Goal: Task Accomplishment & Management: Manage account settings

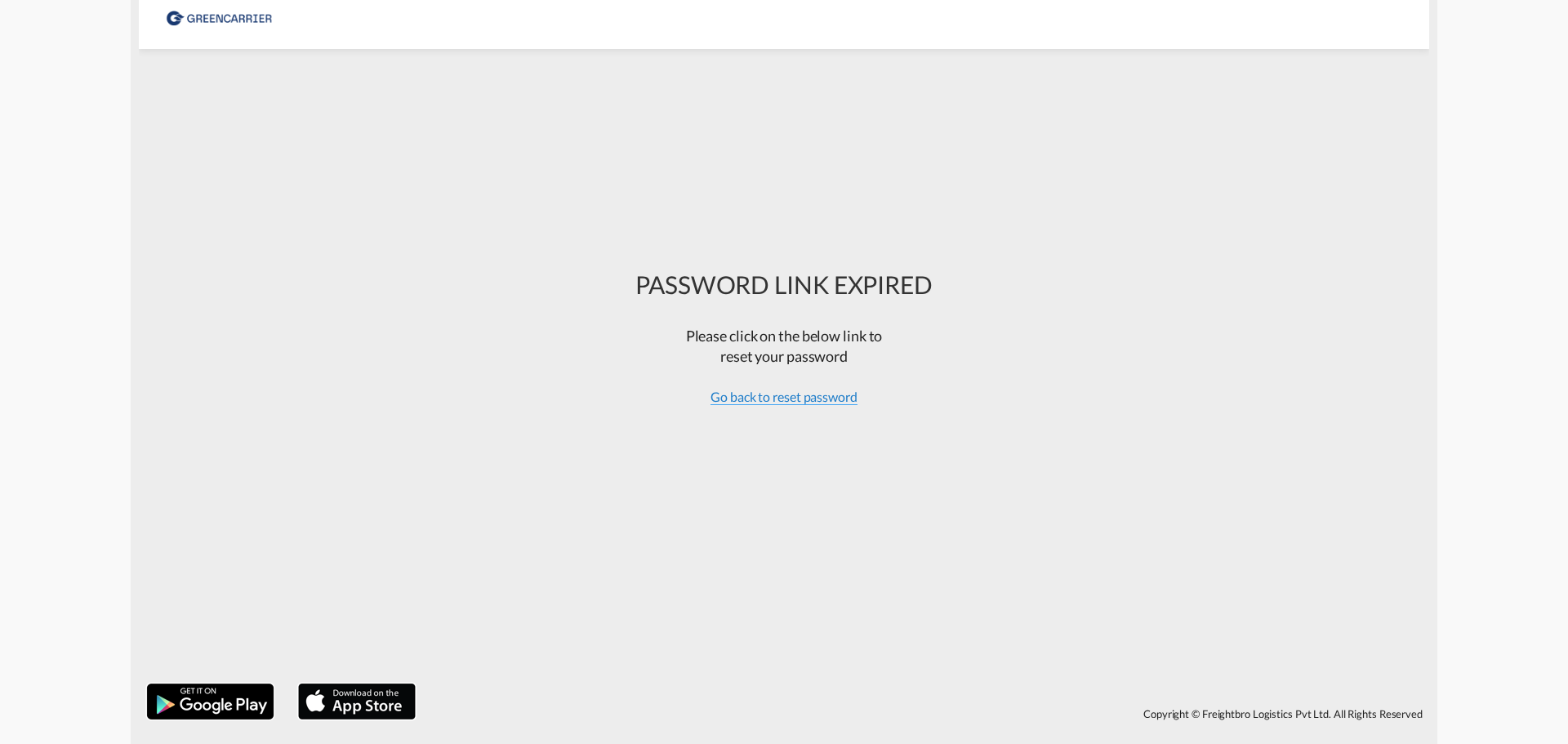
click at [826, 400] on span "Go back to reset password" at bounding box center [784, 396] width 147 height 16
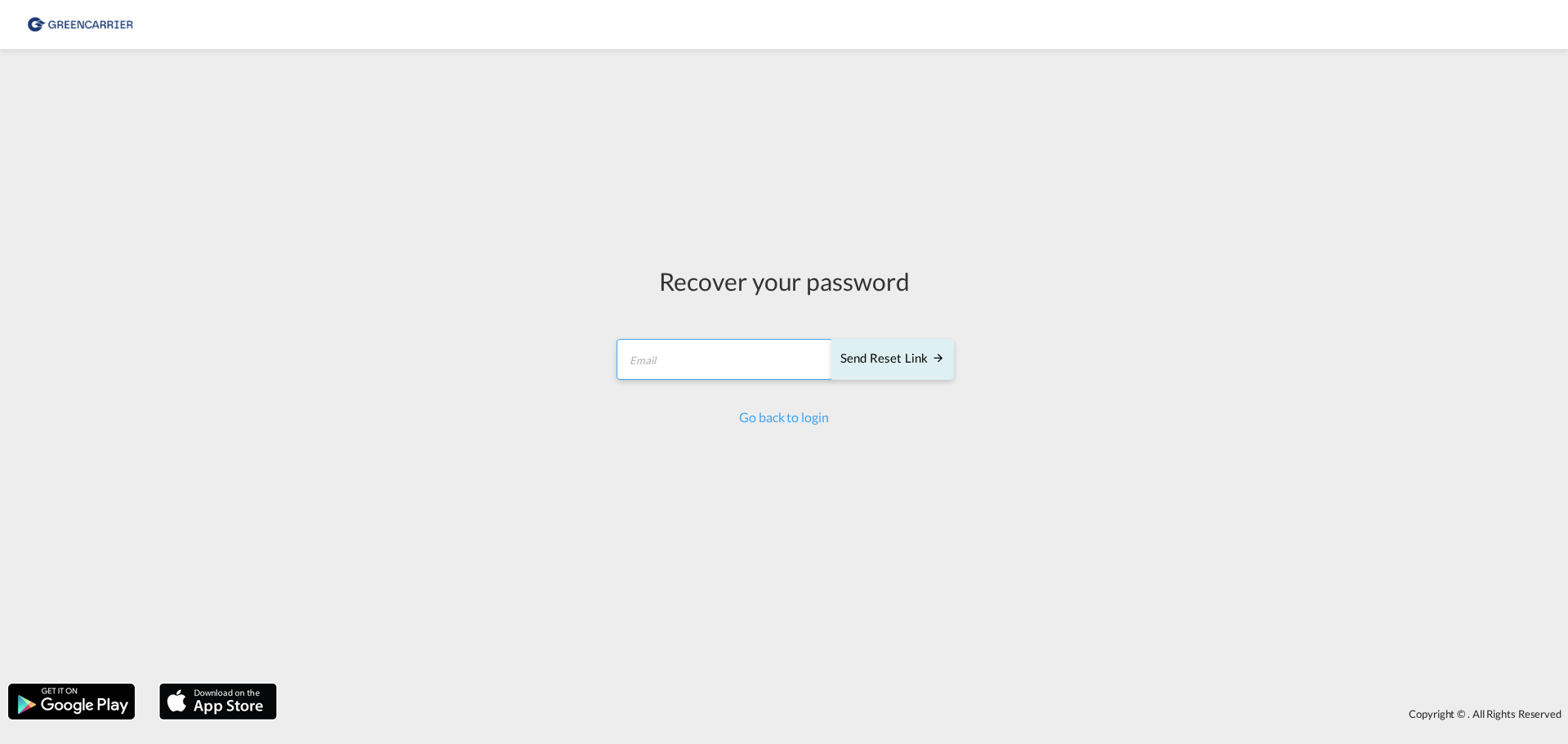
click at [742, 376] on input "email" at bounding box center [725, 359] width 216 height 41
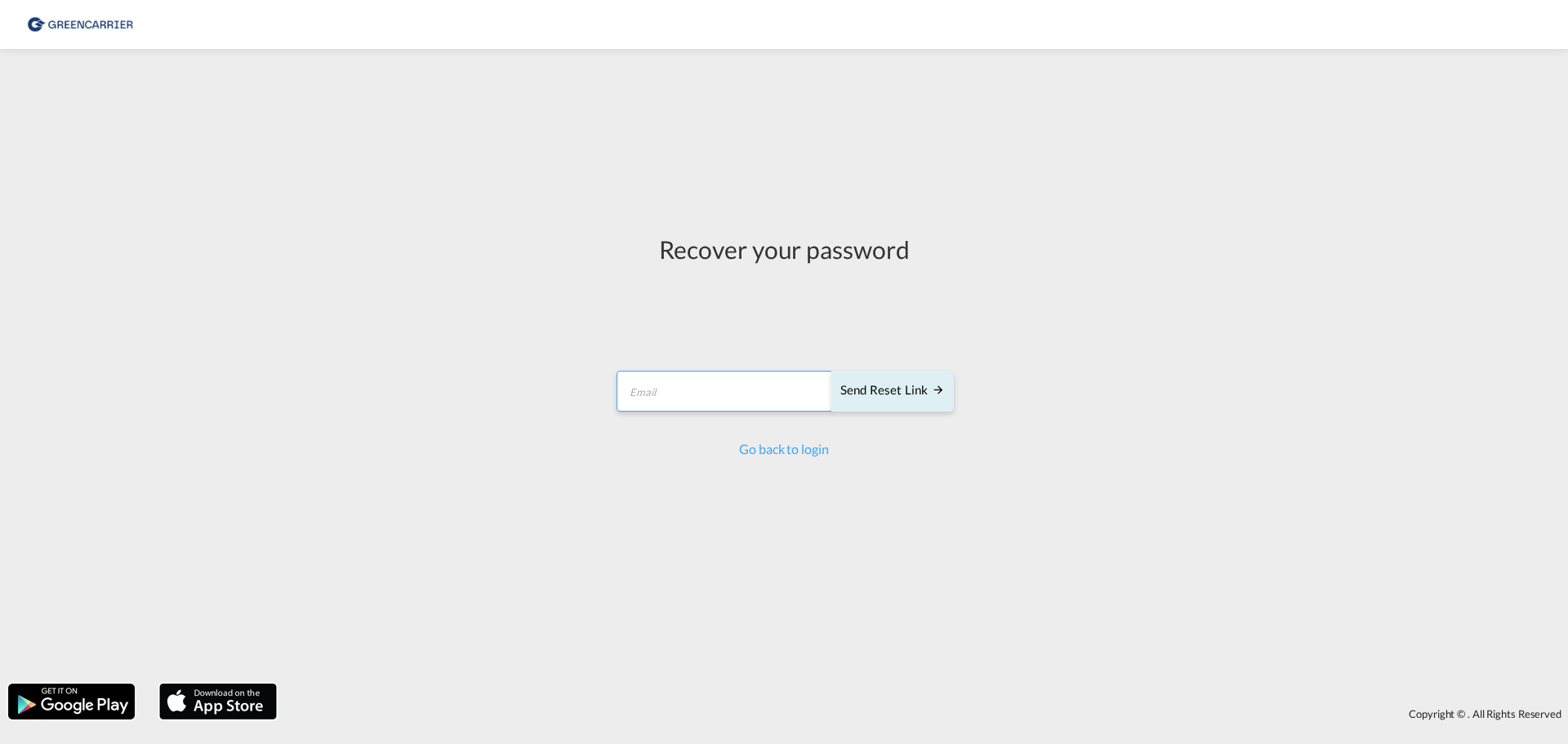
type input "andreas.gottlieb@bring.com"
click at [913, 390] on div "Send reset link" at bounding box center [893, 390] width 105 height 18
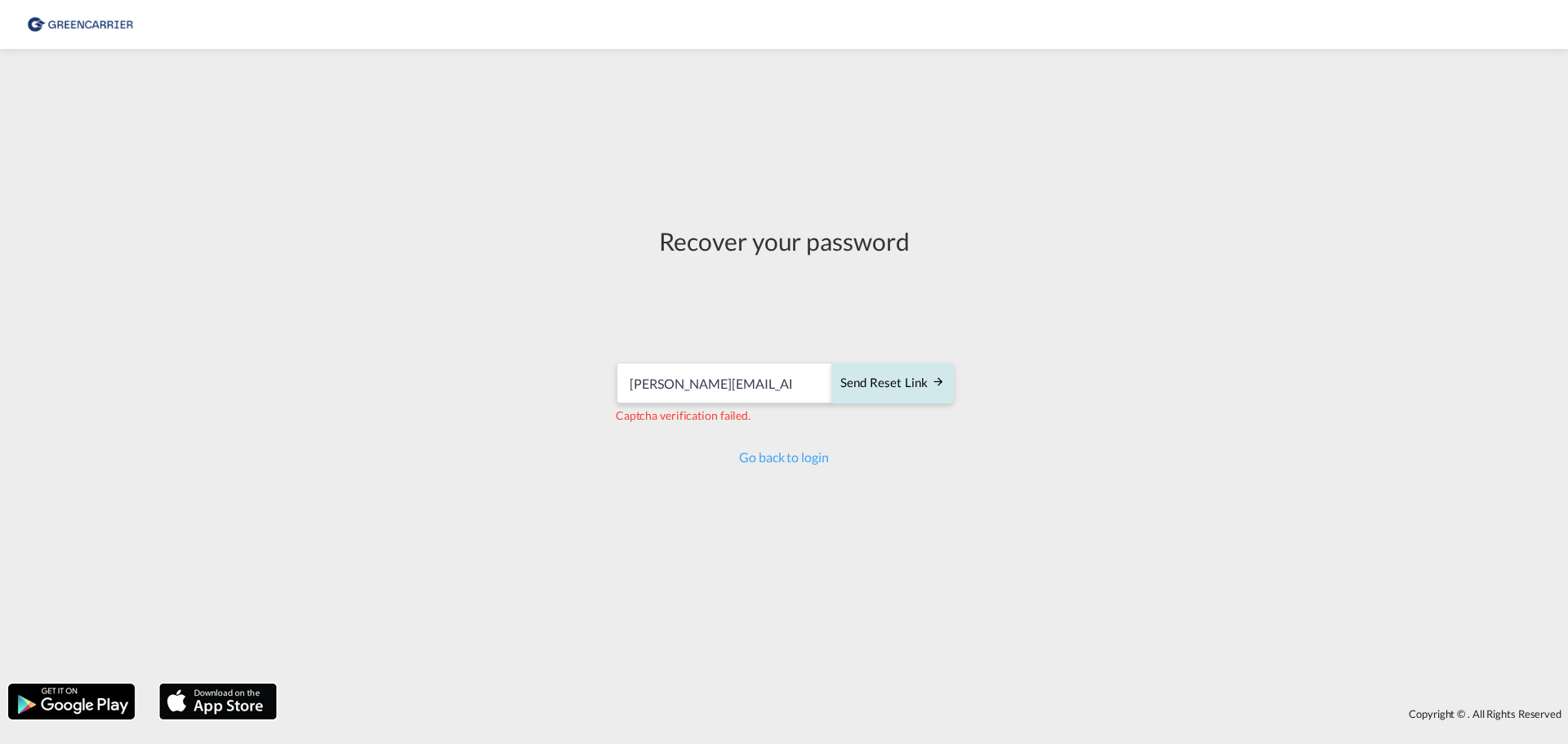
click at [898, 381] on div "Send reset link" at bounding box center [893, 383] width 105 height 18
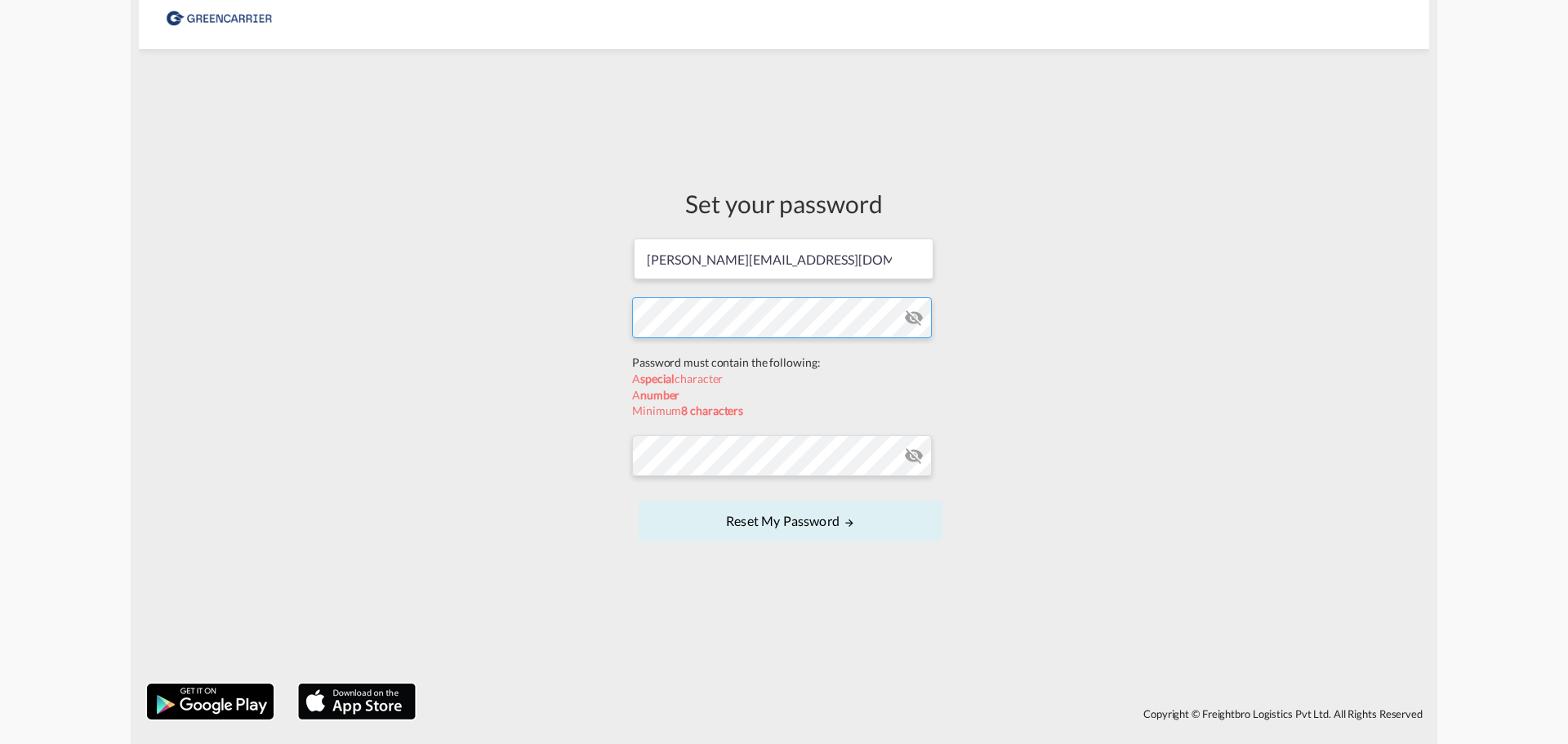
click at [703, 359] on form "andreas.gottlieb@bring.com Password must contain the following: A special chara…" at bounding box center [784, 391] width 303 height 308
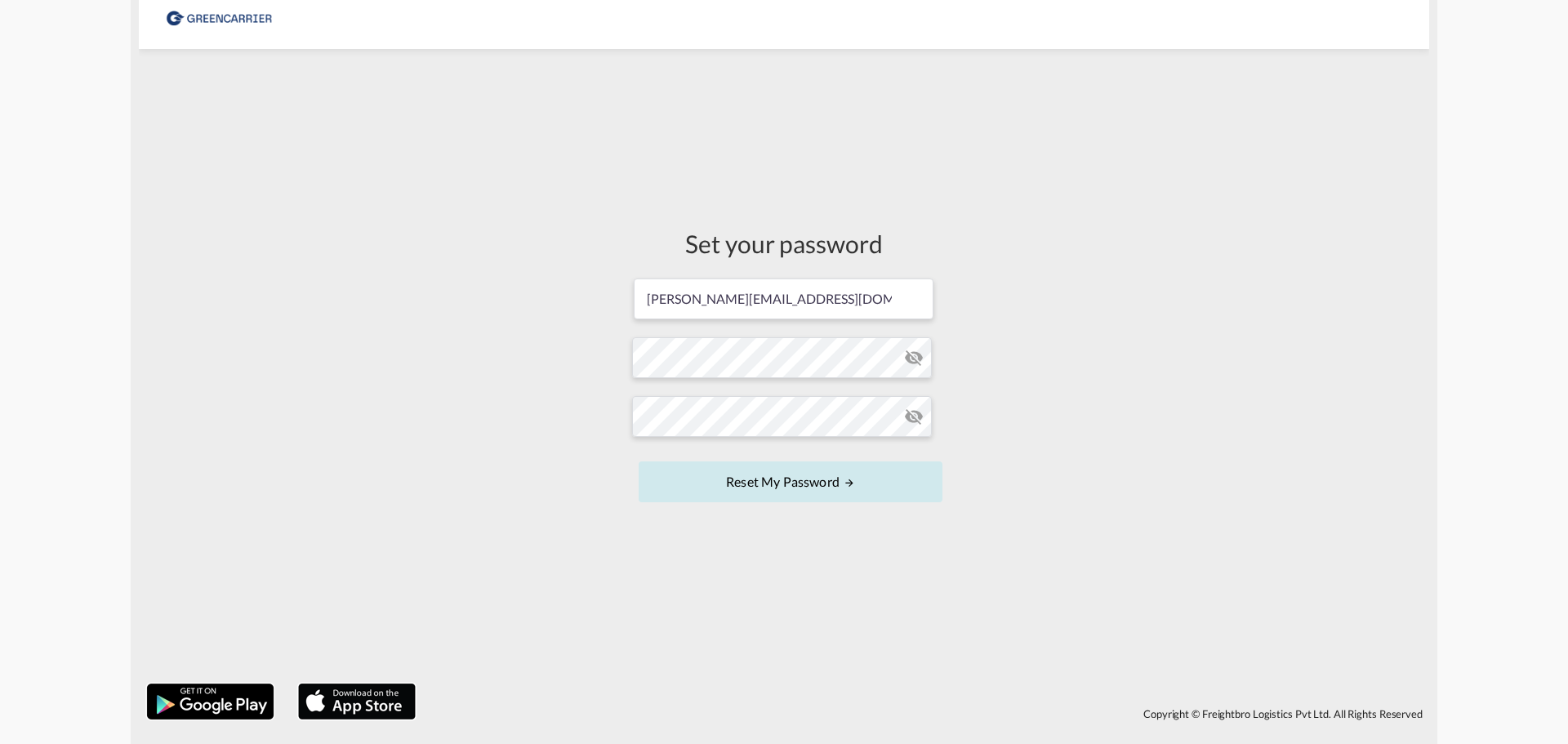
click at [784, 479] on button "Reset my password" at bounding box center [790, 481] width 303 height 41
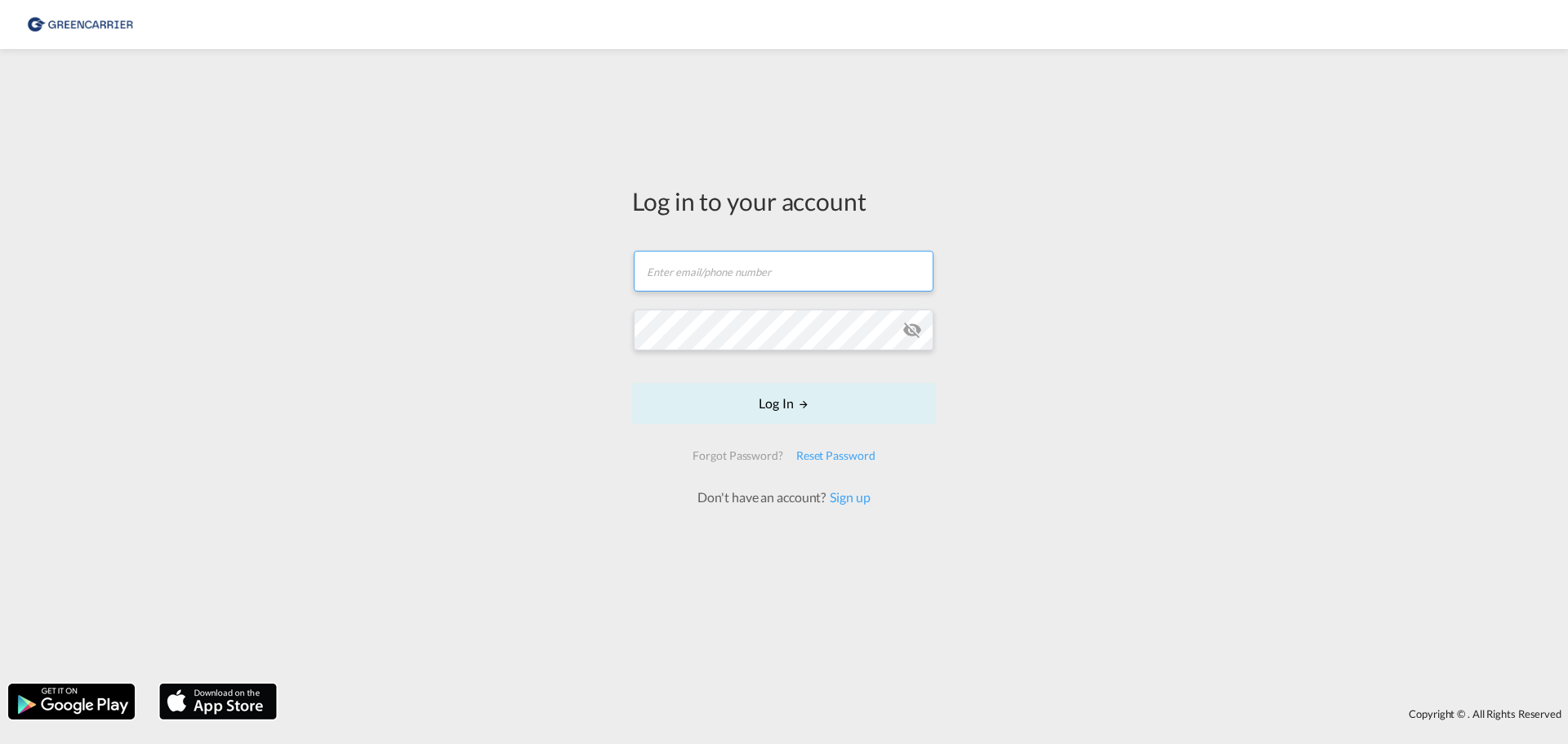
type input "andreas.gottlieb@bring.com"
click at [815, 407] on button "Log In" at bounding box center [784, 403] width 303 height 41
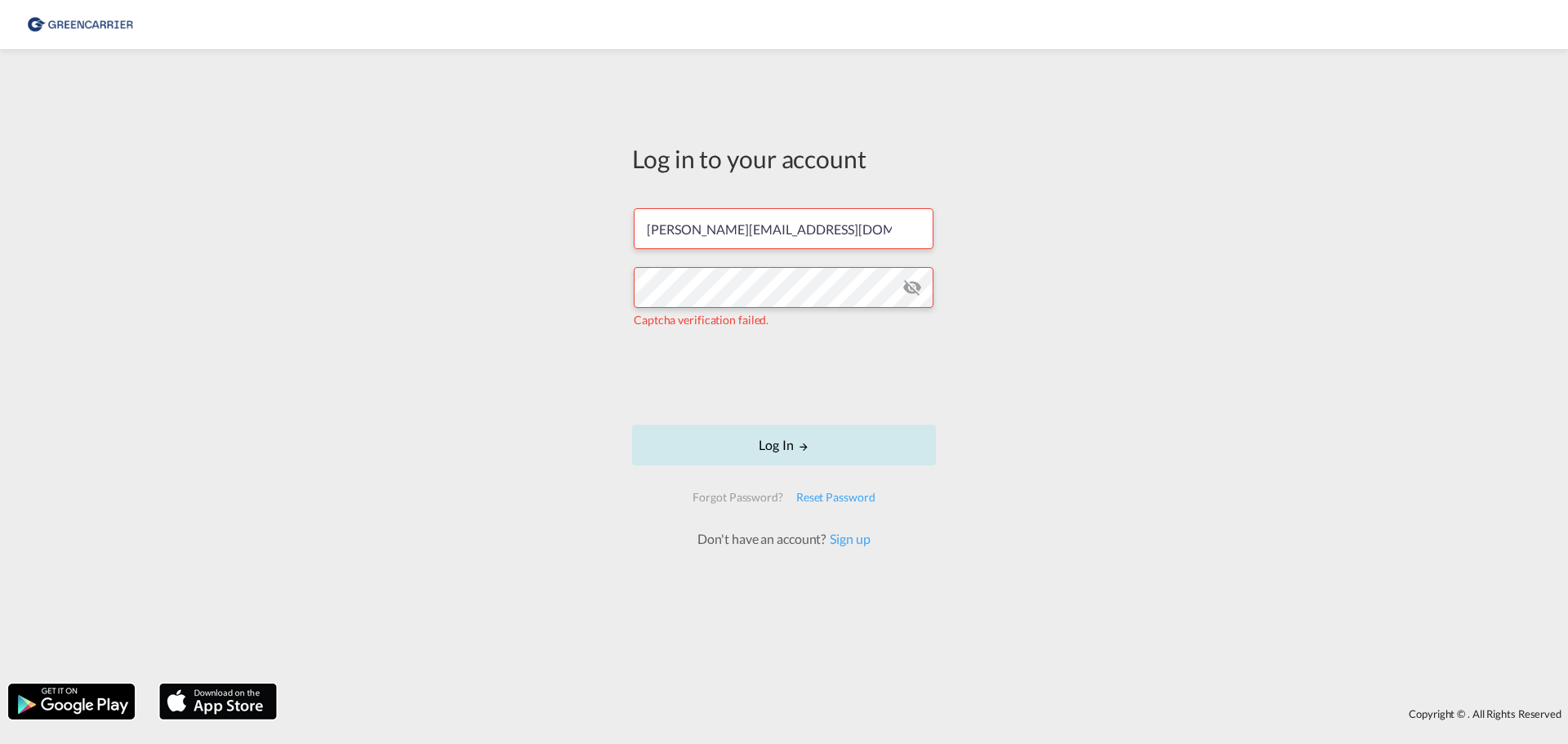
click at [722, 436] on button "Log In" at bounding box center [784, 445] width 303 height 41
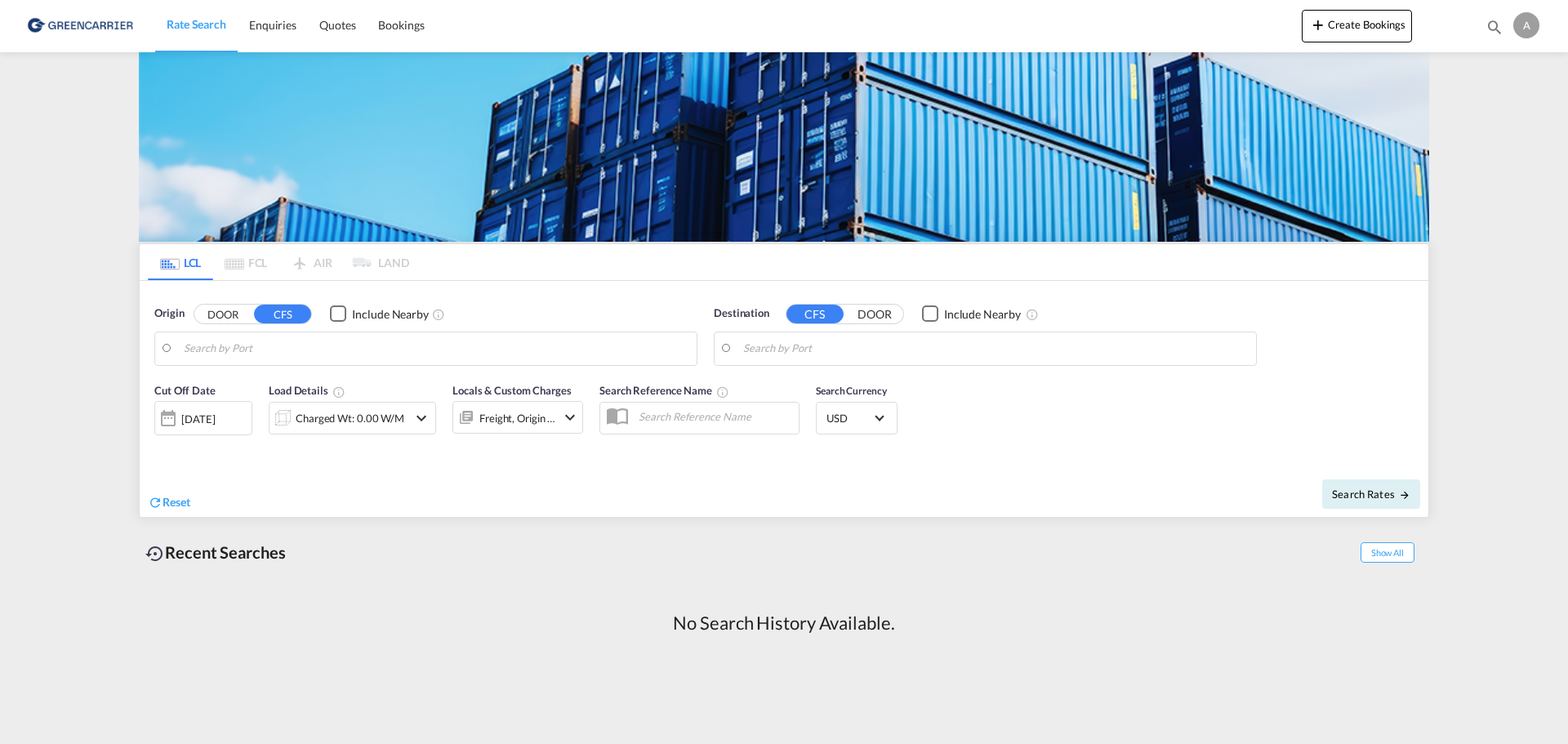
click at [319, 263] on md-pagination-wrapper "LCL FCL AIR LAND" at bounding box center [278, 261] width 261 height 36
click at [272, 265] on md-pagination-wrapper "LCL FCL AIR LAND" at bounding box center [278, 261] width 261 height 36
click at [242, 265] on md-pagination-wrapper "LCL FCL AIR LAND" at bounding box center [278, 261] width 261 height 36
click at [240, 266] on md-pagination-wrapper "LCL FCL AIR LAND" at bounding box center [278, 261] width 261 height 36
click at [271, 18] on span "Enquiries" at bounding box center [272, 24] width 48 height 14
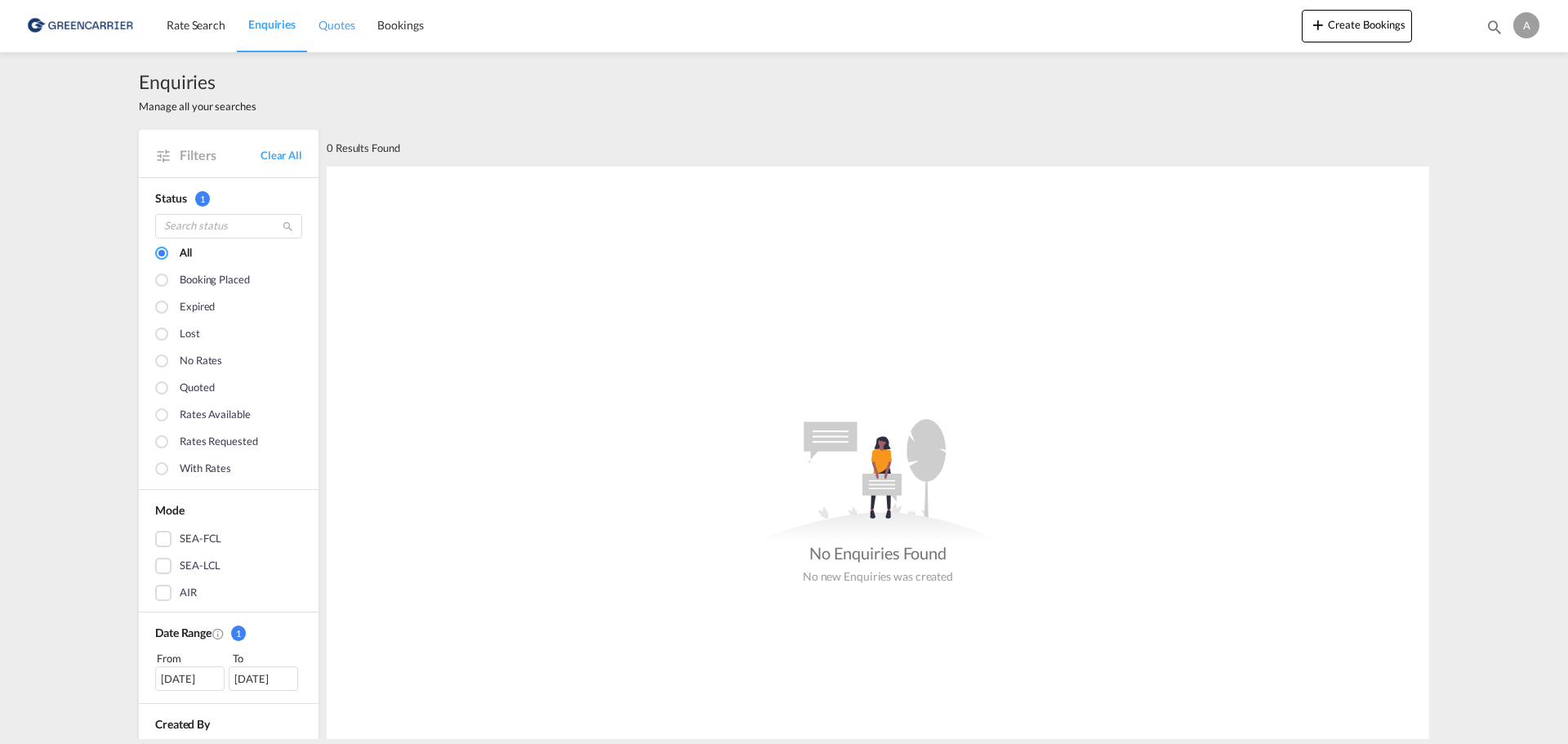
click at [339, 37] on link "Quotes" at bounding box center [336, 25] width 59 height 53
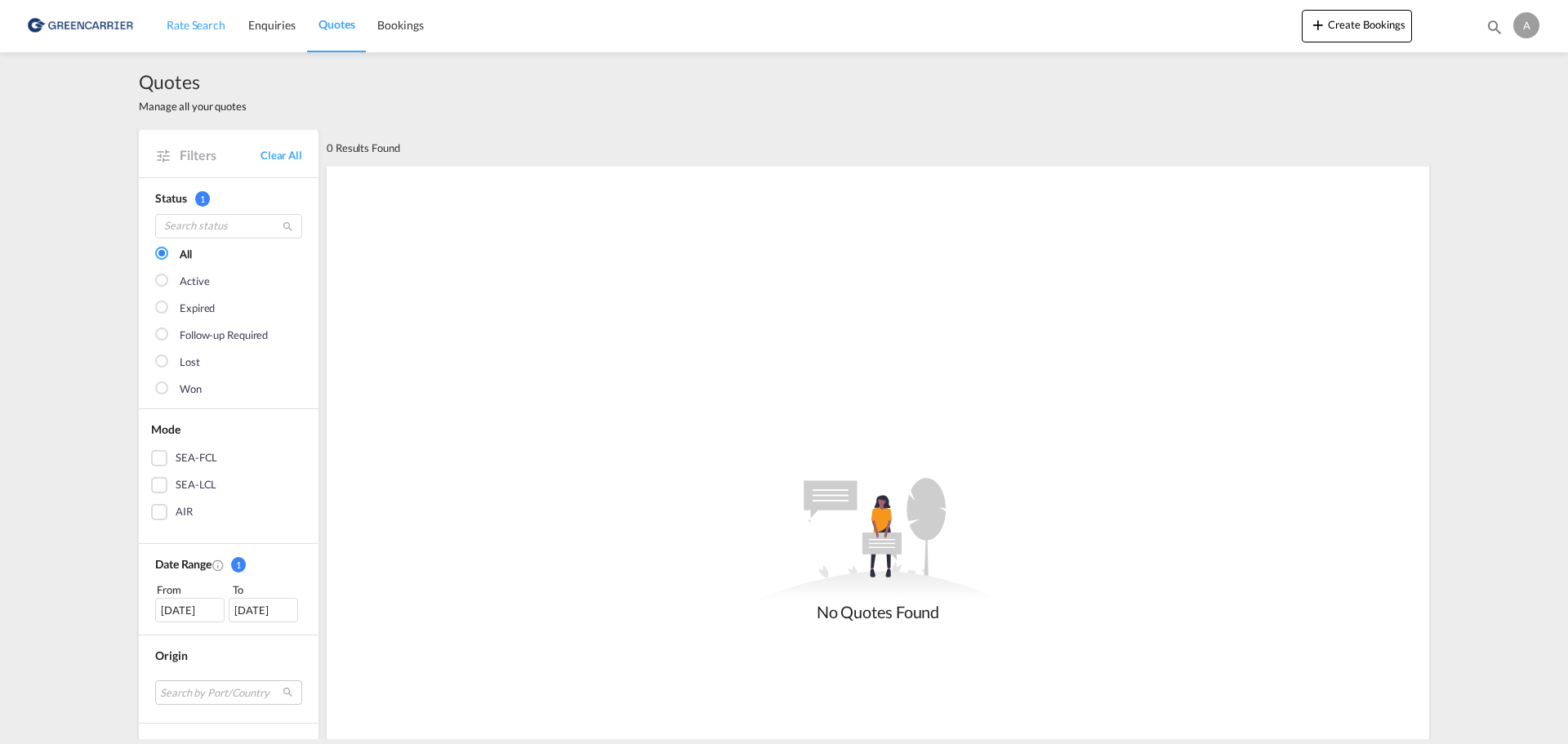
click at [187, 34] on link "Rate Search" at bounding box center [195, 25] width 81 height 53
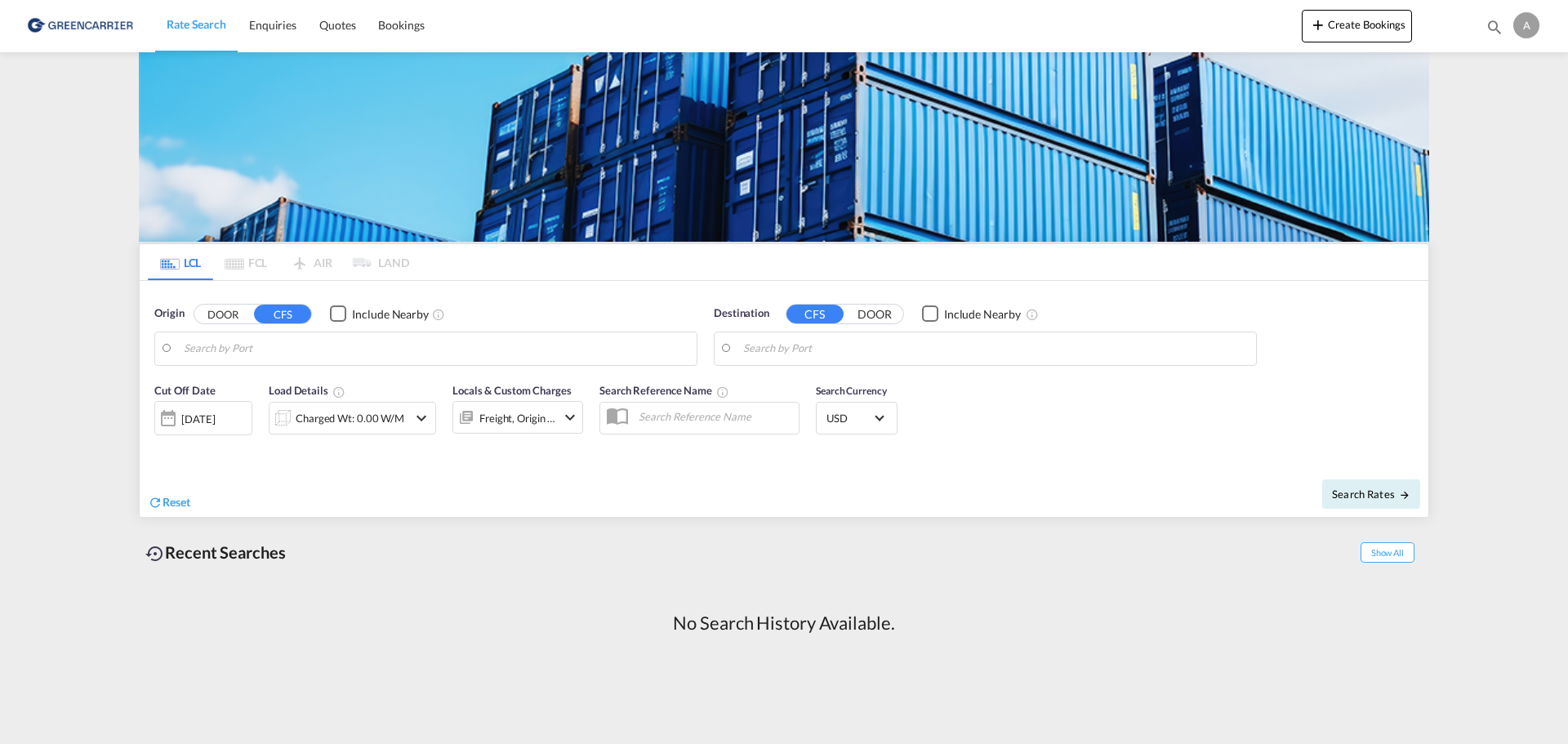
click at [36, 29] on img at bounding box center [80, 26] width 111 height 37
click at [62, 28] on img at bounding box center [80, 26] width 111 height 37
